Goal: Task Accomplishment & Management: Use online tool/utility

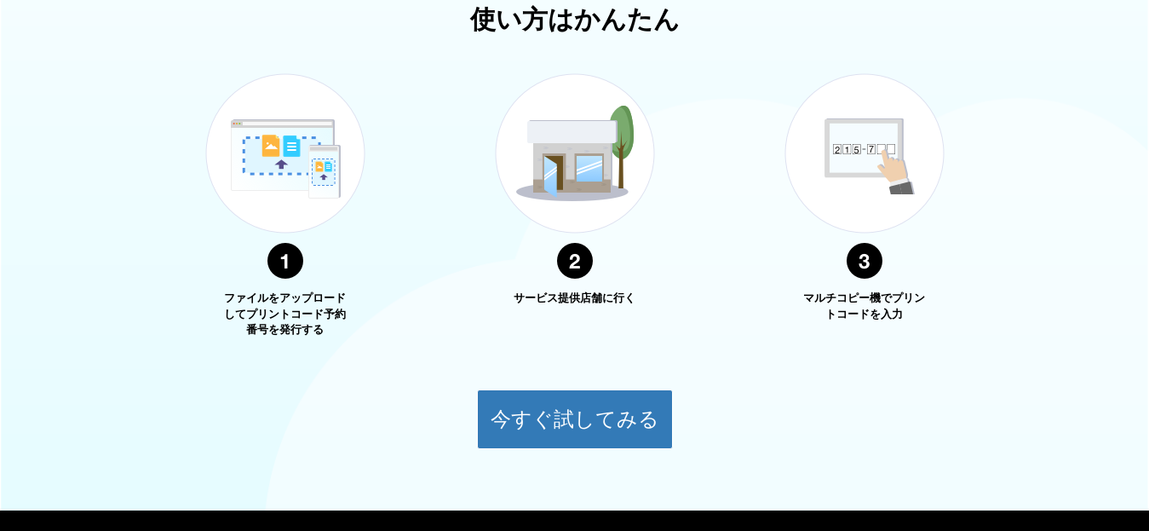
scroll to position [680, 0]
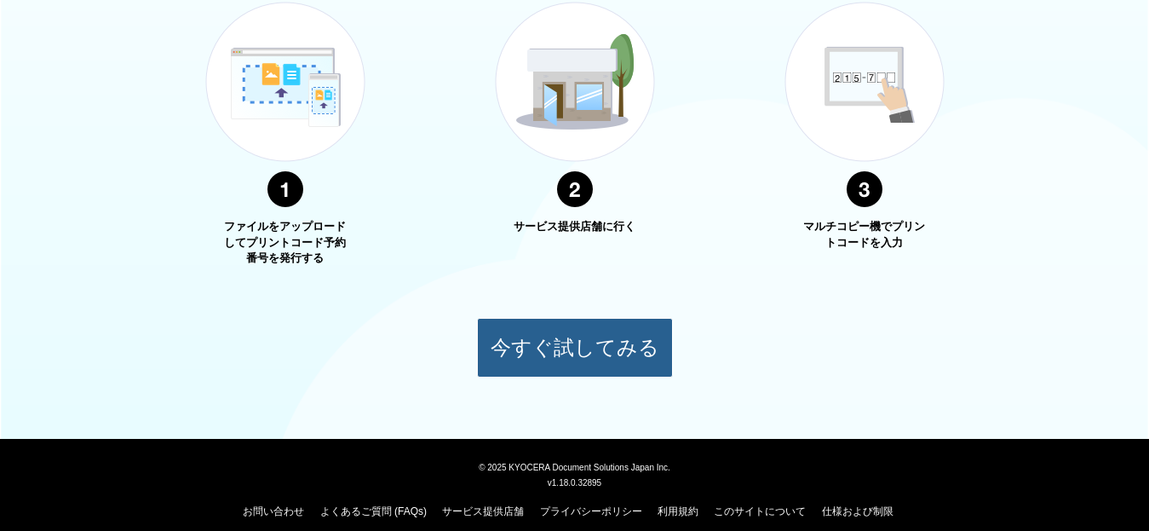
click at [590, 339] on button "今すぐ試してみる" at bounding box center [575, 348] width 196 height 60
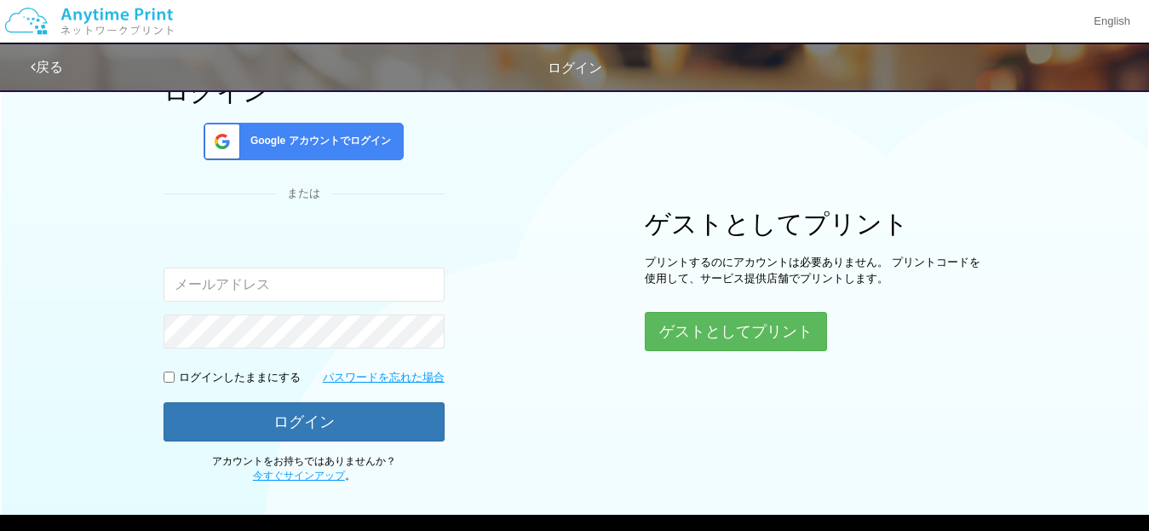
scroll to position [113, 0]
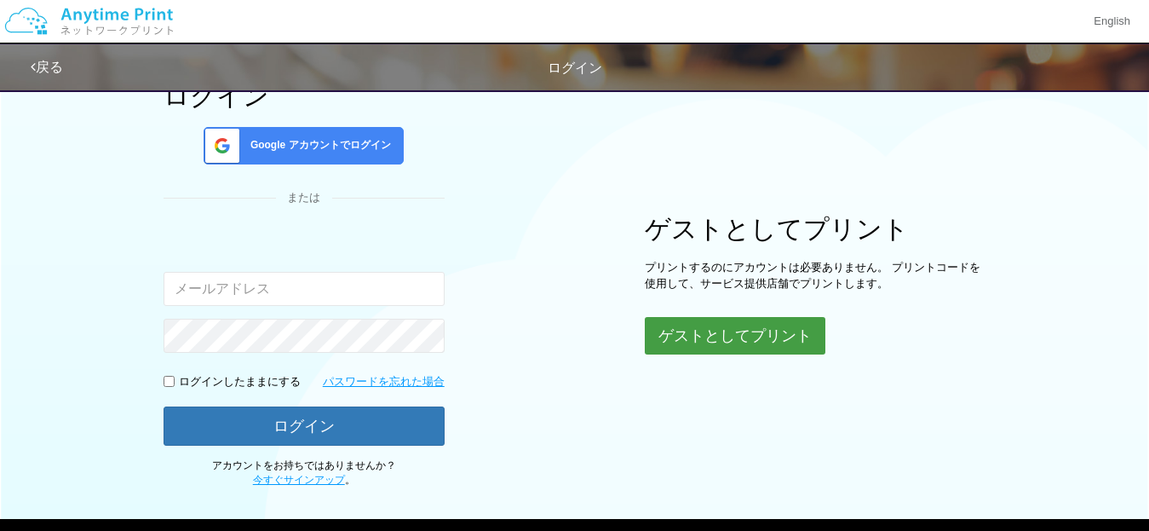
click at [744, 328] on button "ゲストとしてプリント" at bounding box center [735, 335] width 181 height 37
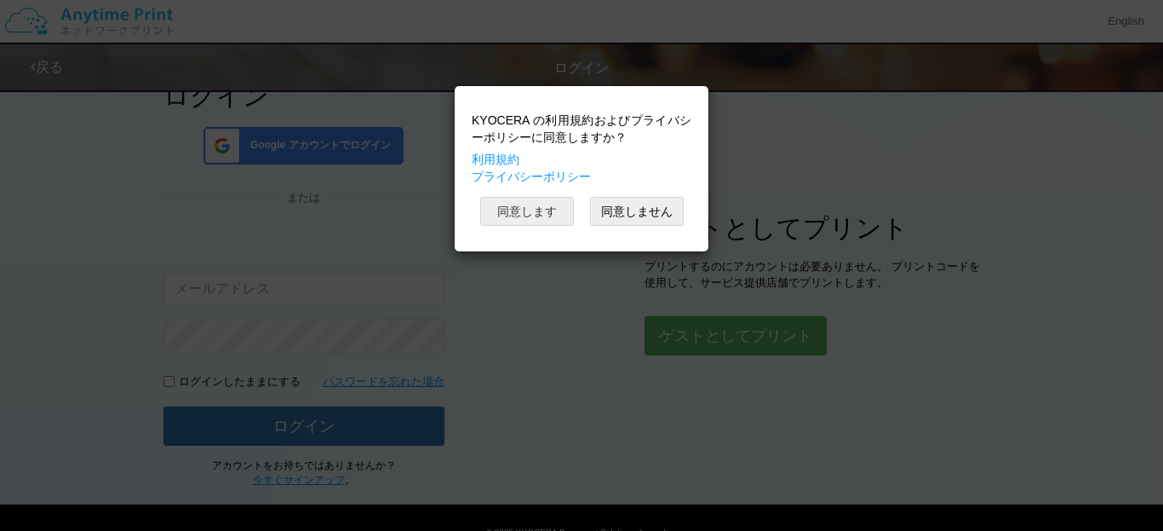
click at [540, 214] on button "同意します" at bounding box center [527, 211] width 94 height 29
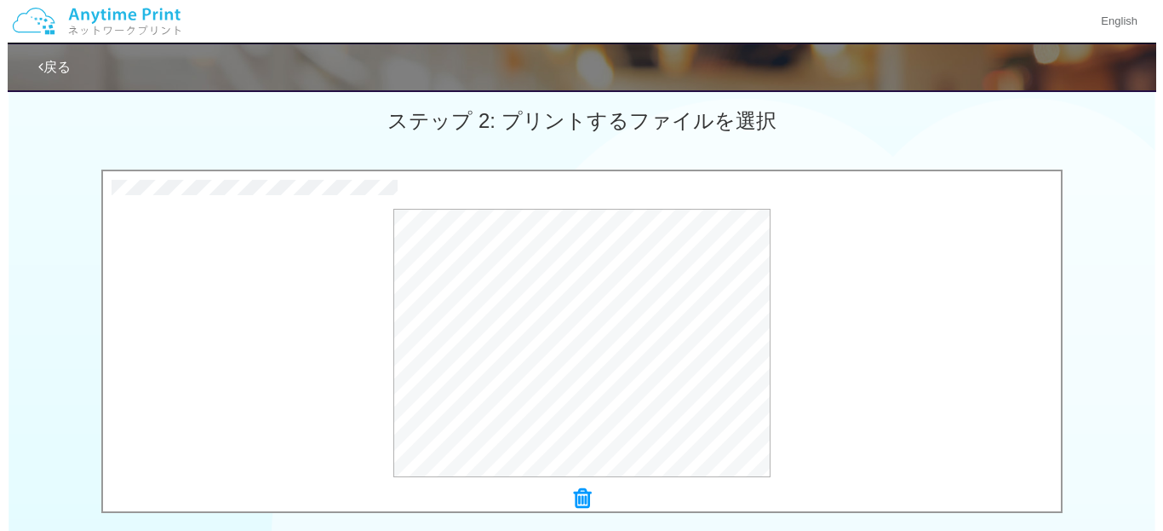
scroll to position [492, 0]
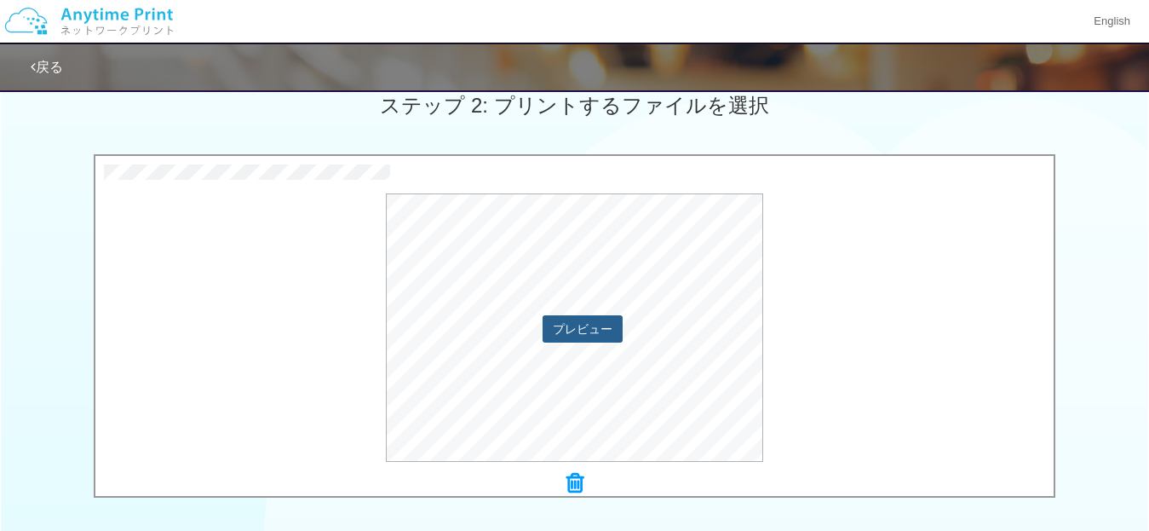
click at [571, 335] on button "プレビュー" at bounding box center [582, 328] width 80 height 27
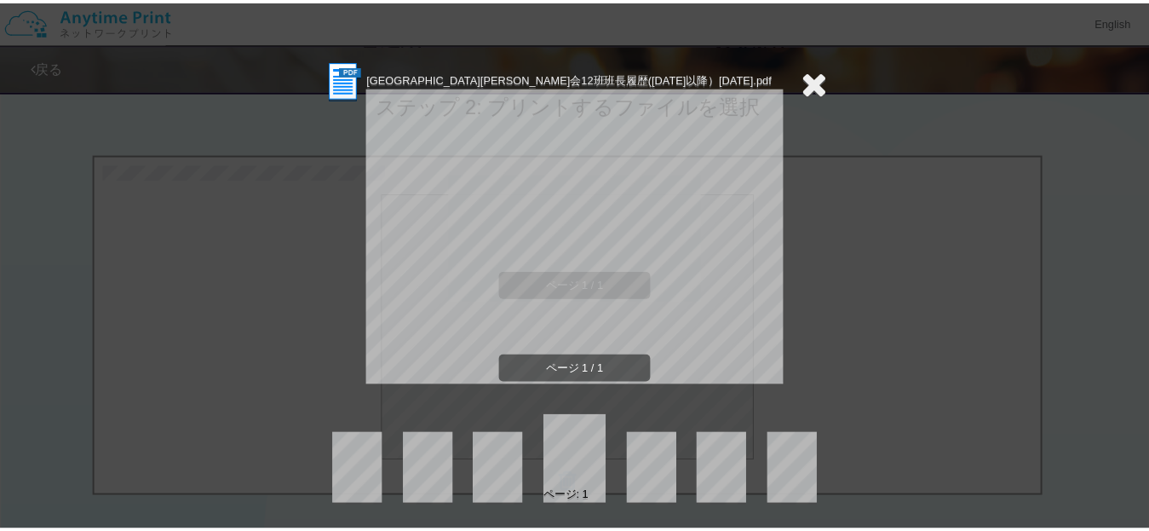
scroll to position [0, 0]
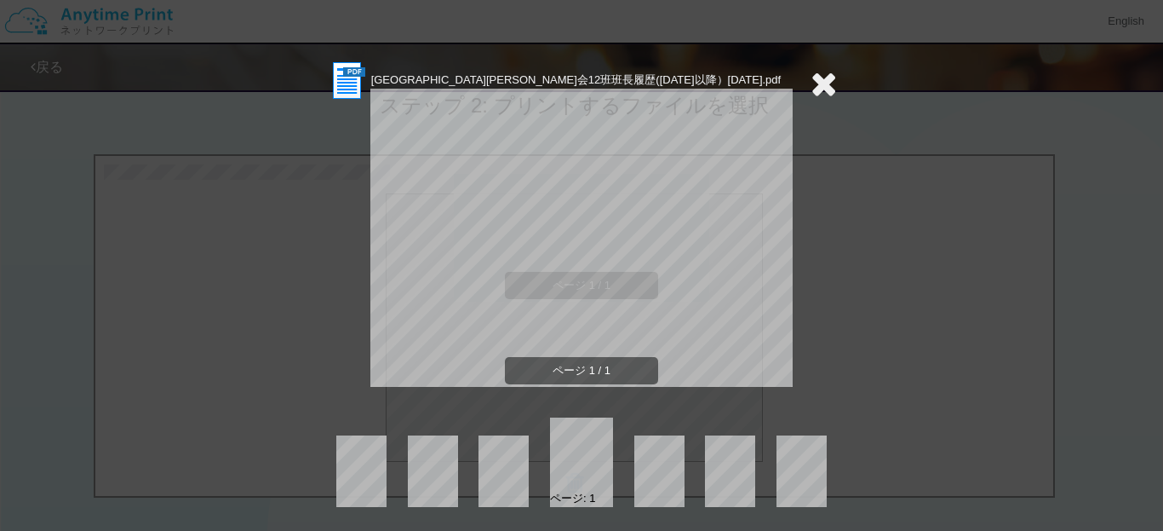
click at [563, 374] on span "ページ 1 / 1" at bounding box center [581, 371] width 153 height 28
click at [341, 85] on img at bounding box center [347, 81] width 42 height 42
click at [818, 83] on icon at bounding box center [824, 83] width 26 height 34
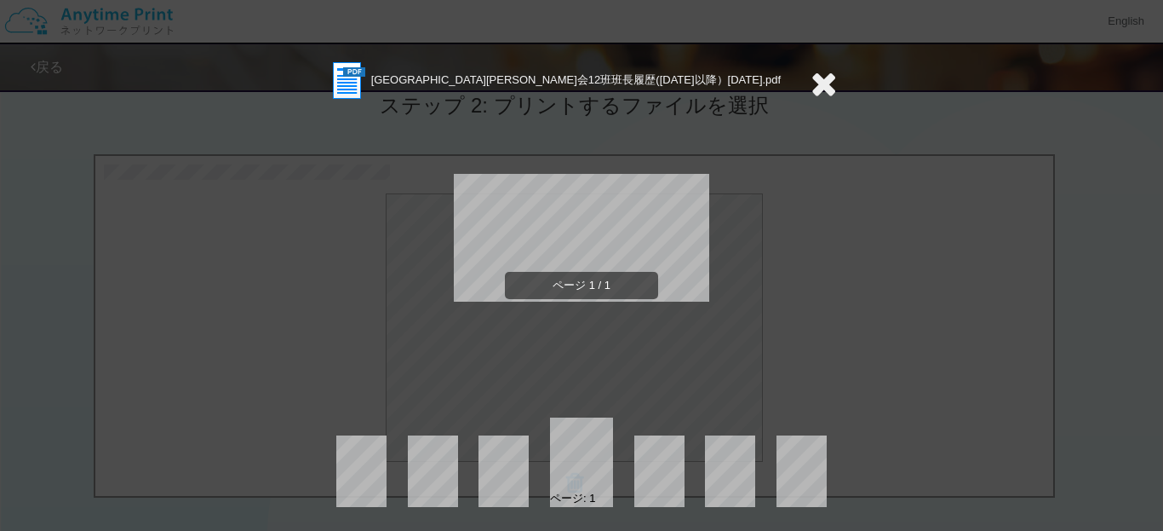
click at [811, 78] on icon at bounding box center [824, 83] width 26 height 34
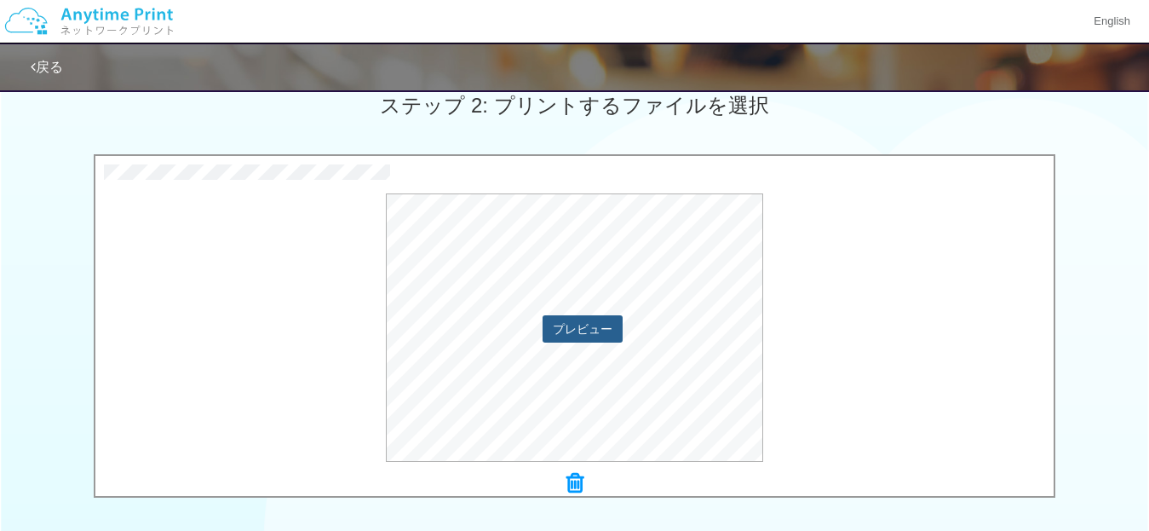
click at [583, 324] on button "プレビュー" at bounding box center [582, 328] width 80 height 27
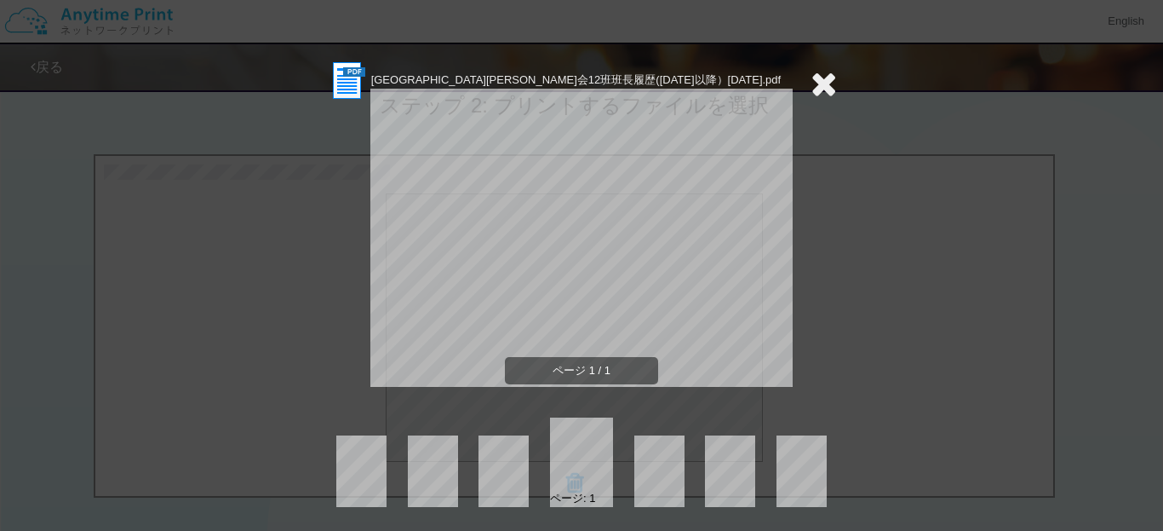
click at [820, 78] on icon at bounding box center [824, 83] width 26 height 34
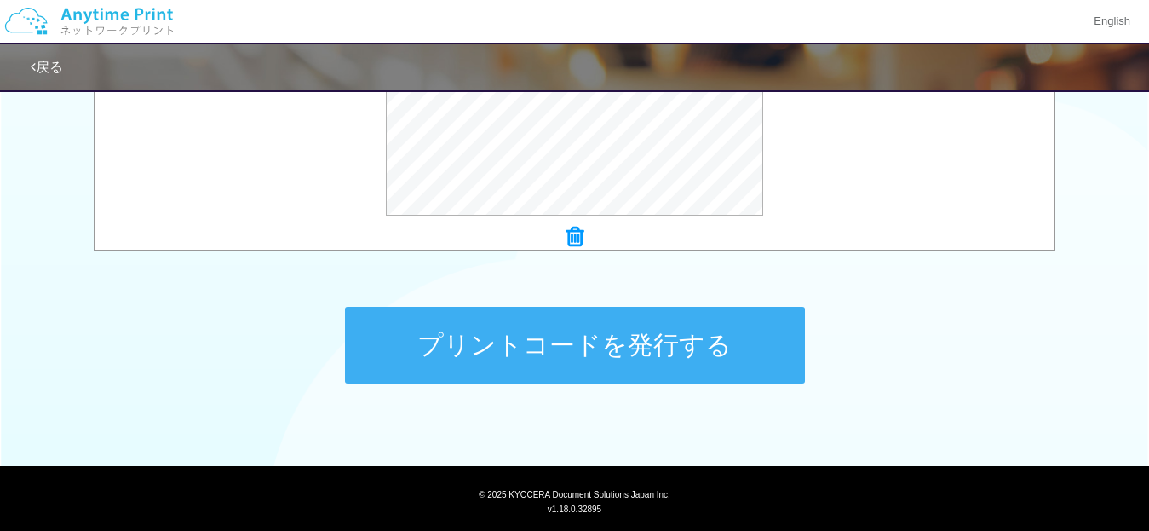
scroll to position [747, 0]
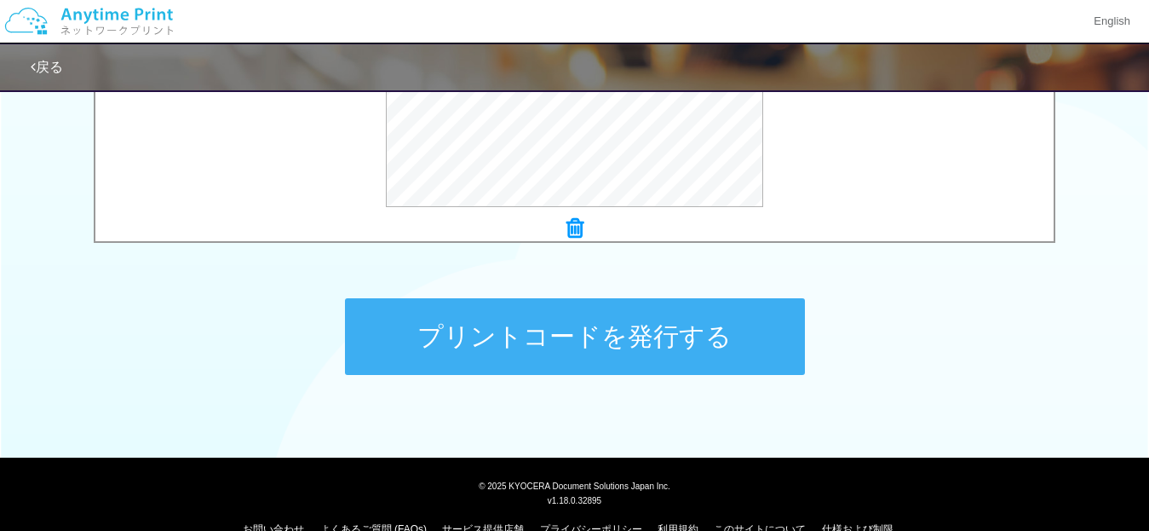
click at [580, 336] on button "プリントコードを発行する" at bounding box center [575, 336] width 460 height 77
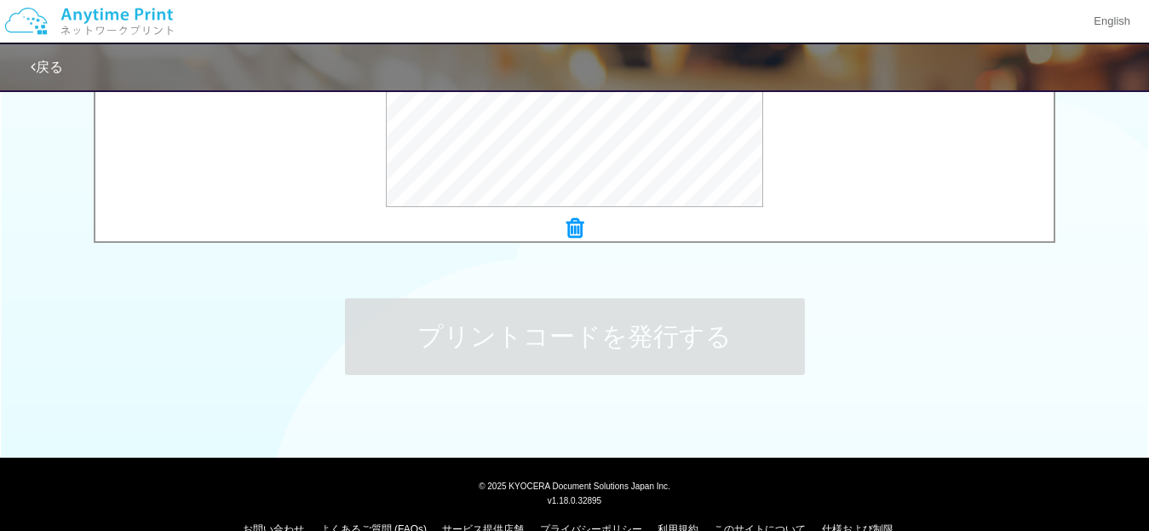
scroll to position [0, 0]
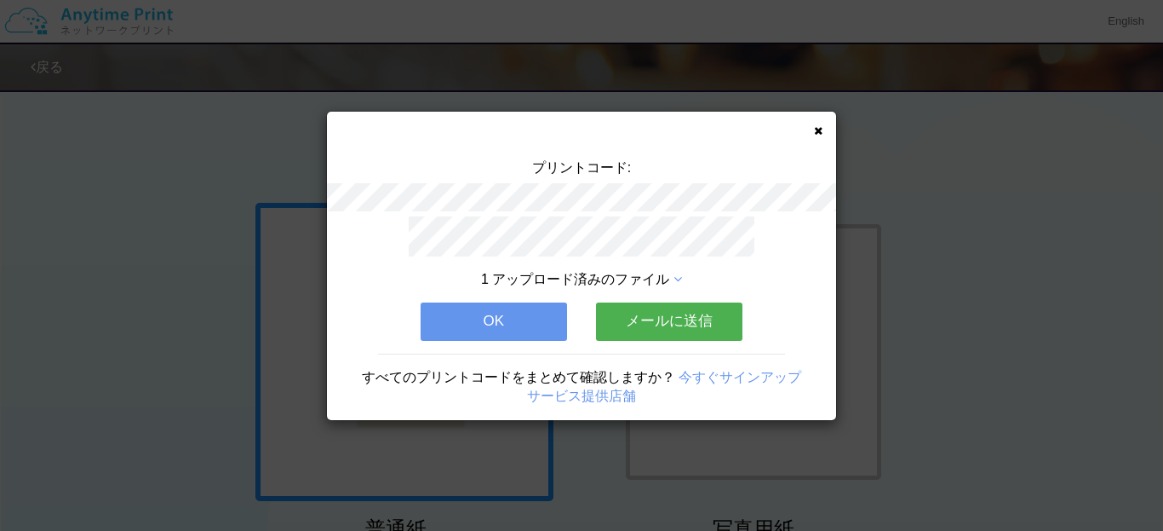
click at [518, 311] on button "OK" at bounding box center [494, 320] width 146 height 37
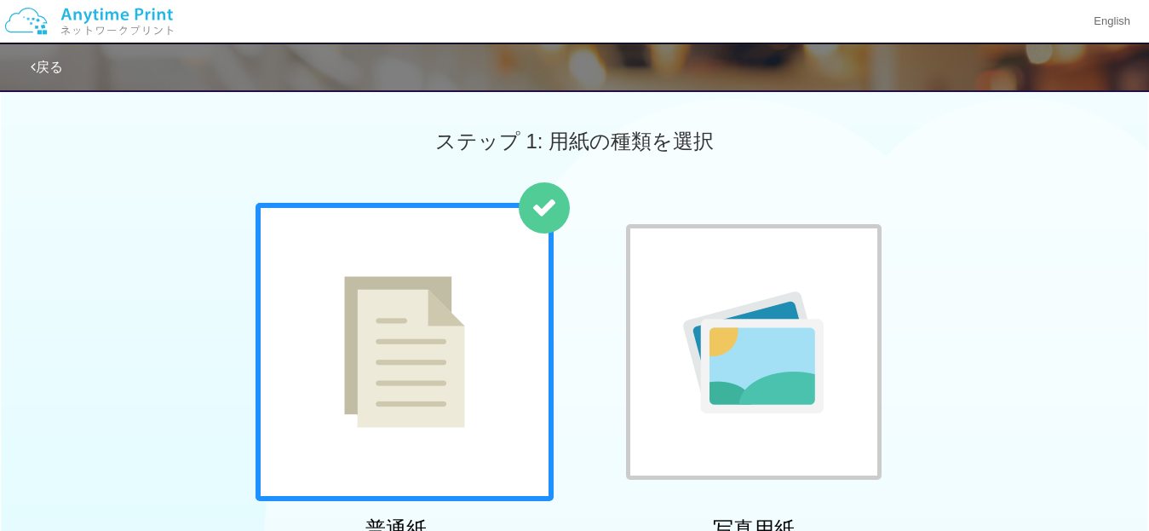
click at [51, 65] on link "戻る" at bounding box center [47, 67] width 32 height 14
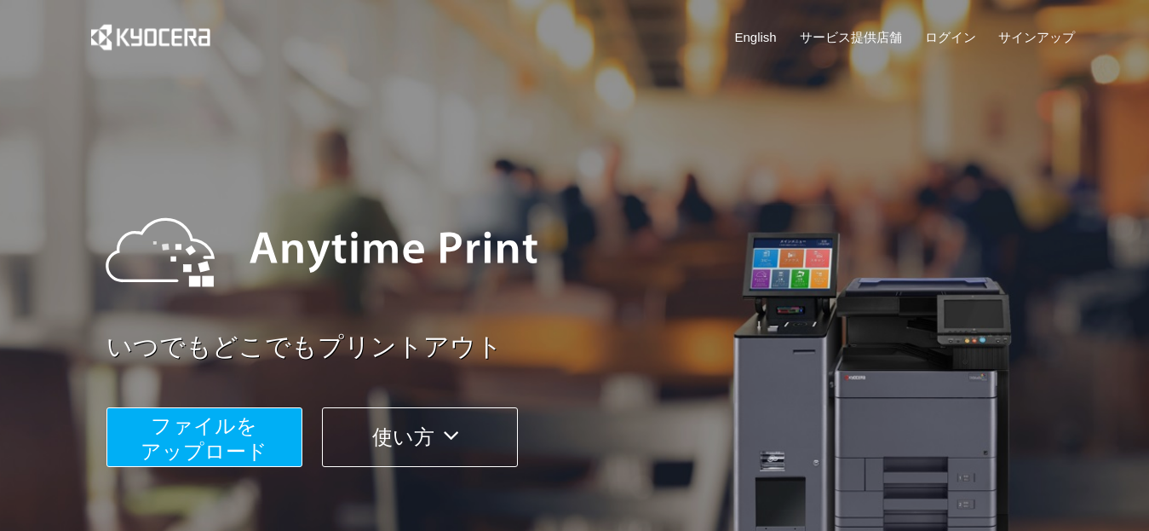
click at [450, 436] on icon at bounding box center [450, 435] width 33 height 26
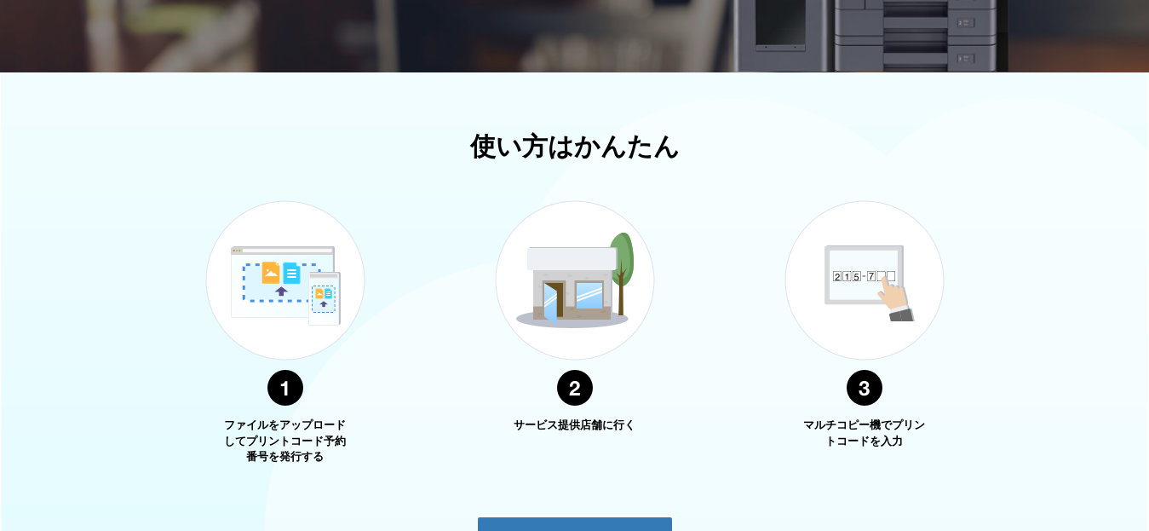
scroll to position [613, 0]
